Goal: Task Accomplishment & Management: Manage account settings

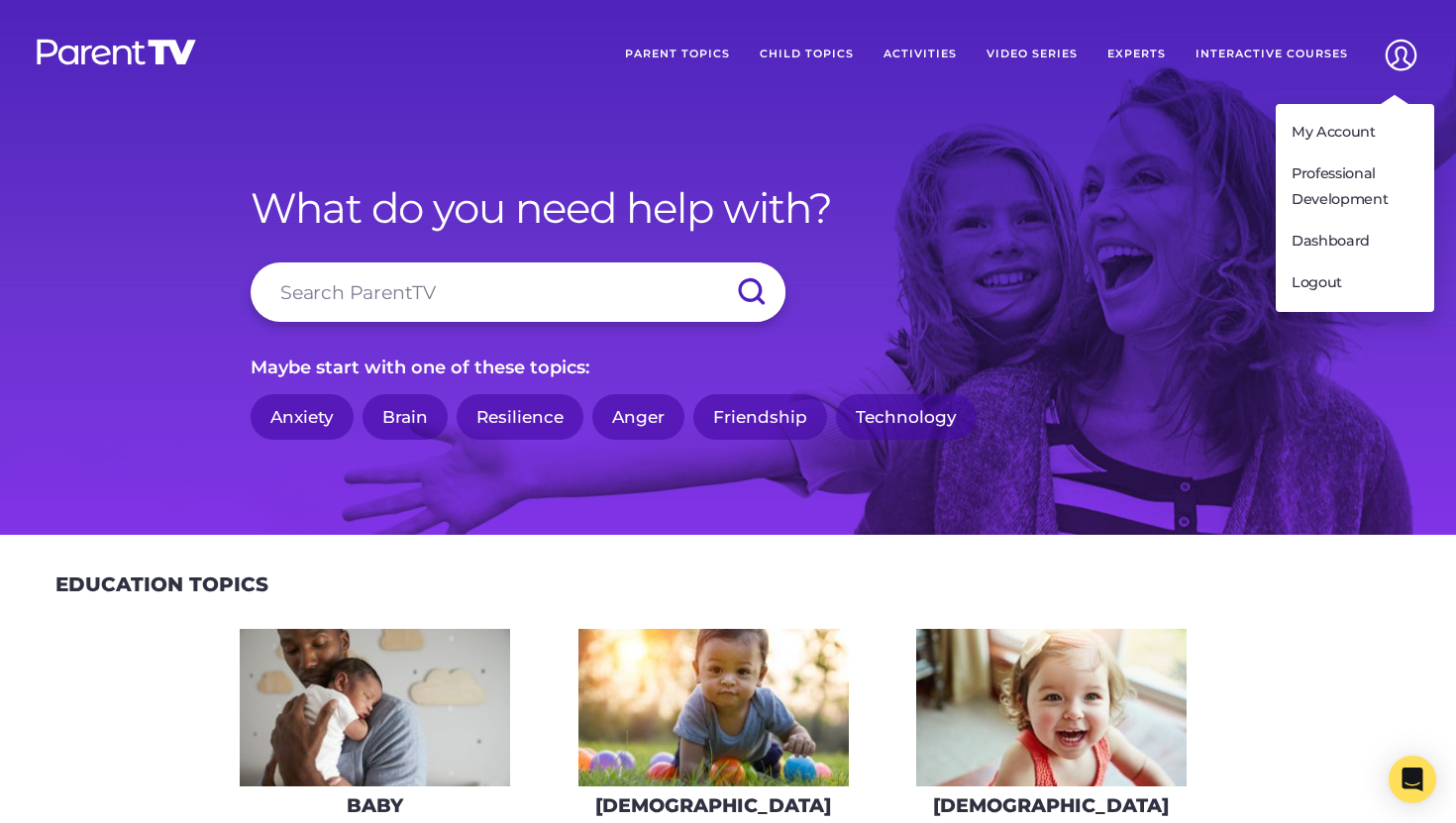
click at [1393, 53] on img at bounding box center [1401, 55] width 51 height 51
click at [1393, 59] on img at bounding box center [1401, 55] width 51 height 51
click at [1347, 278] on link "Logout" at bounding box center [1355, 283] width 158 height 42
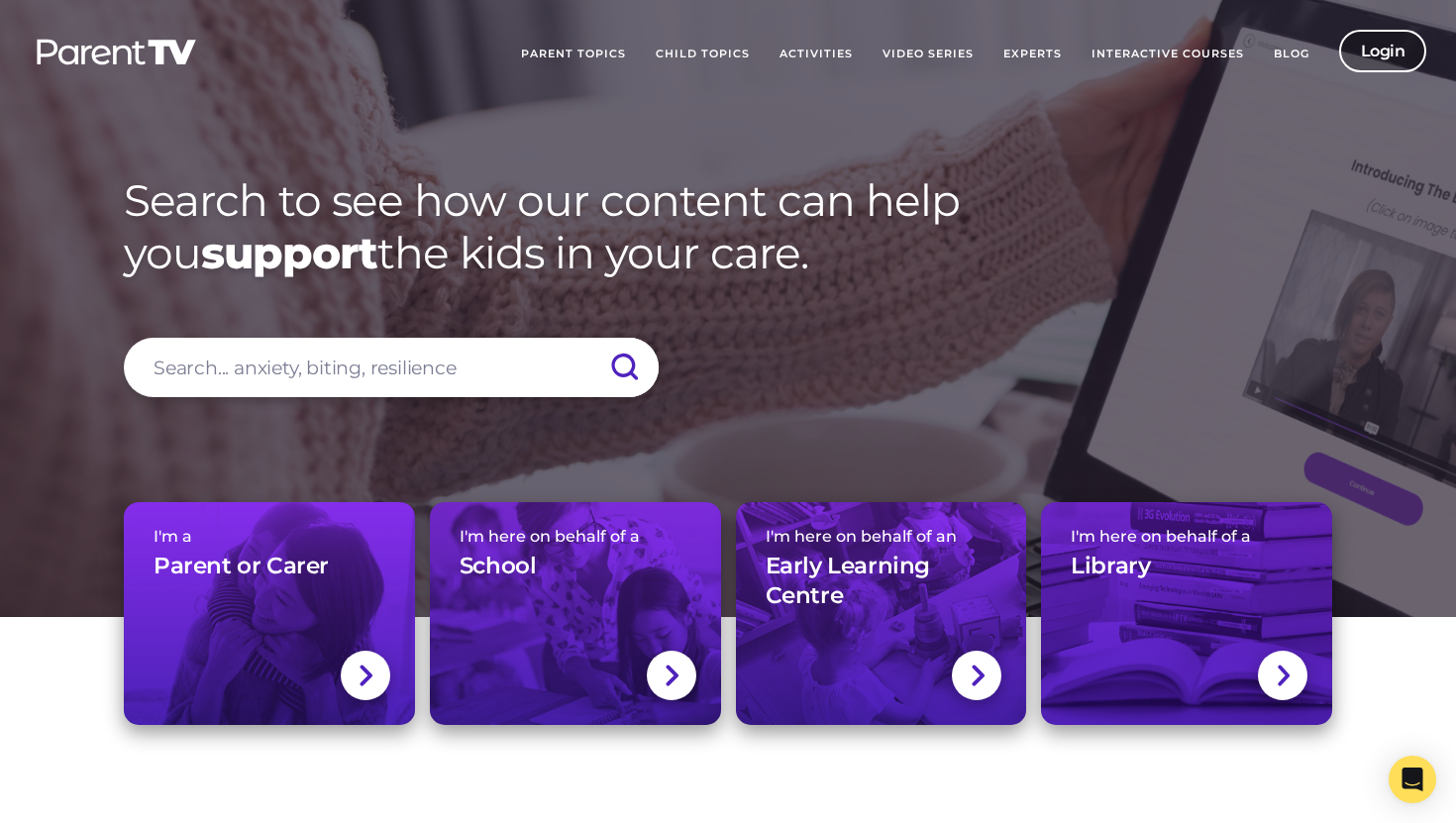
click at [1389, 62] on link "Login" at bounding box center [1383, 51] width 88 height 43
